Goal: Find specific page/section: Find specific page/section

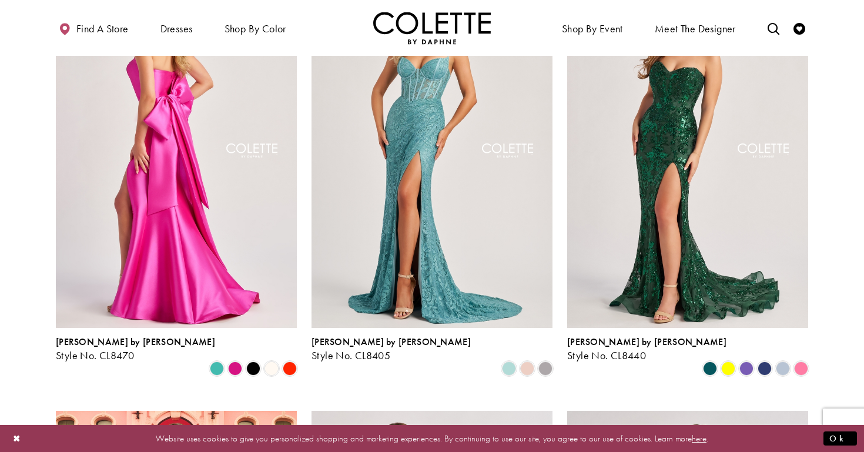
scroll to position [384, 0]
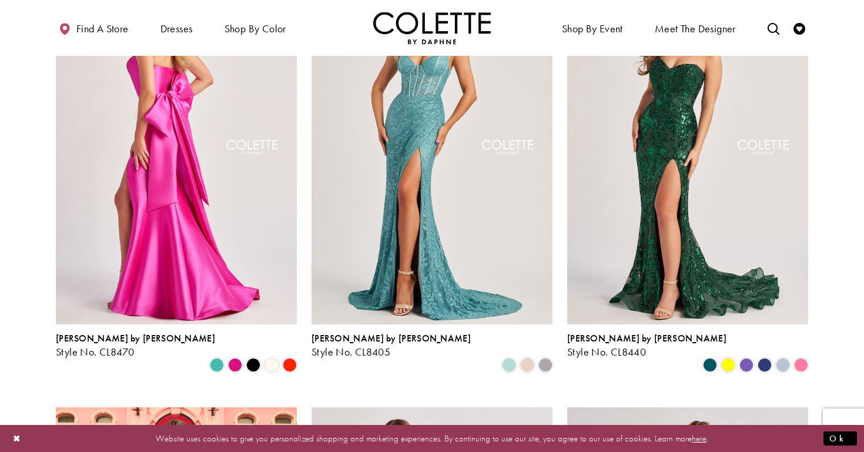
click at [201, 291] on img "Visit Colette by Daphne Style No. CL8470 Page" at bounding box center [176, 149] width 241 height 350
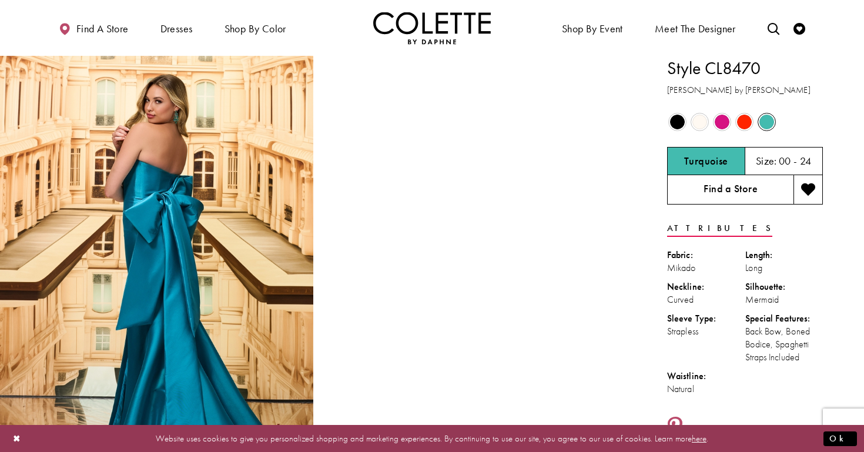
click at [701, 199] on link "Find a Store" at bounding box center [730, 189] width 126 height 29
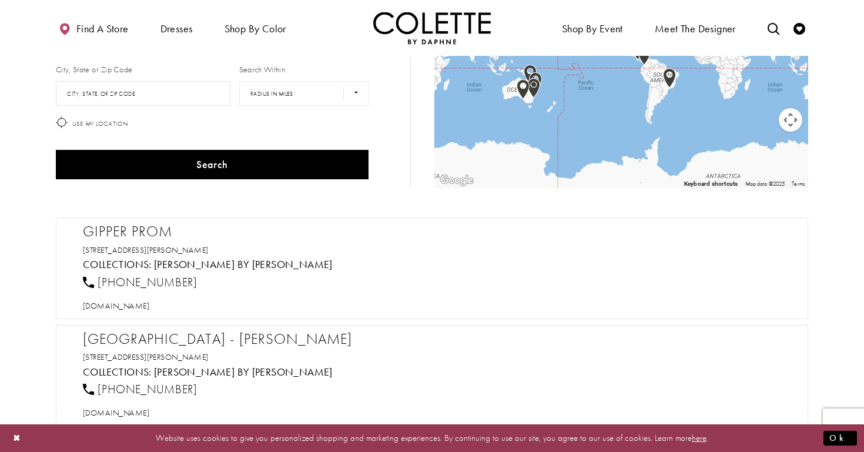
scroll to position [135, 0]
click at [232, 239] on h2 "Gipper Prom" at bounding box center [438, 232] width 710 height 18
click at [209, 249] on link "[STREET_ADDRESS][PERSON_NAME]" at bounding box center [146, 249] width 126 height 11
